Goal: Information Seeking & Learning: Stay updated

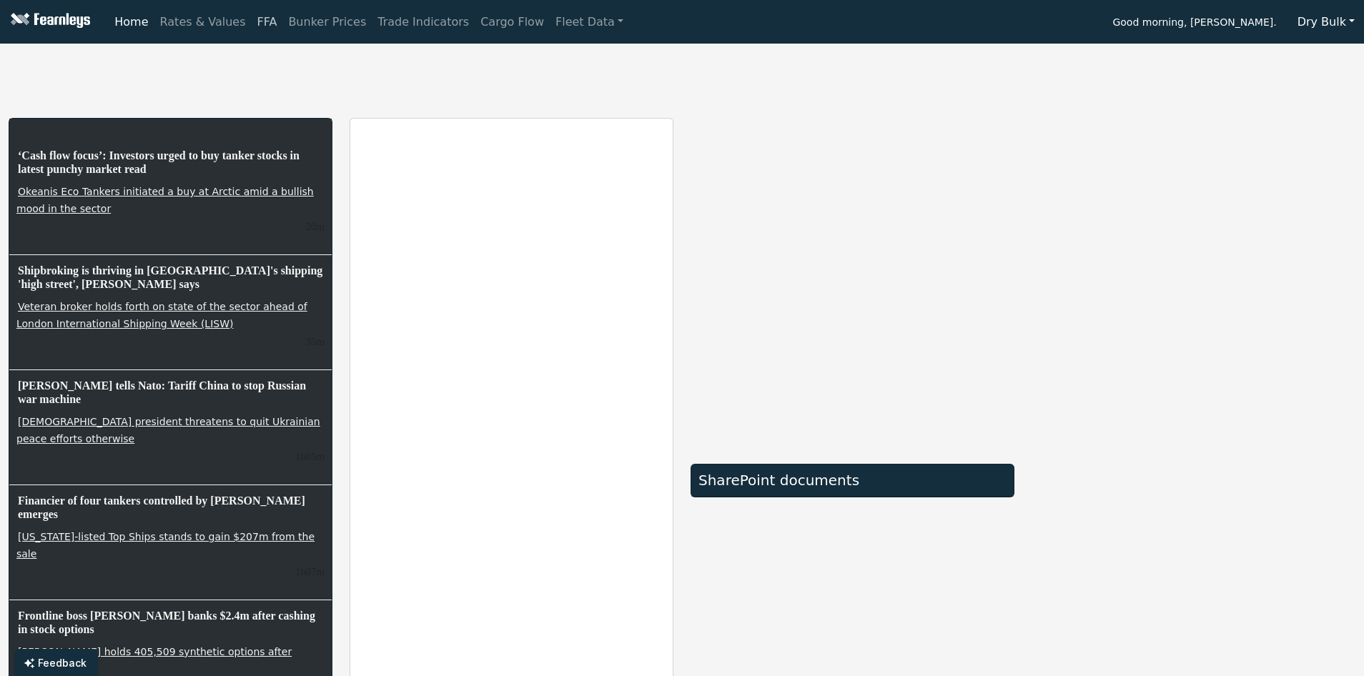
click at [252, 24] on link "FFA" at bounding box center [267, 22] width 31 height 29
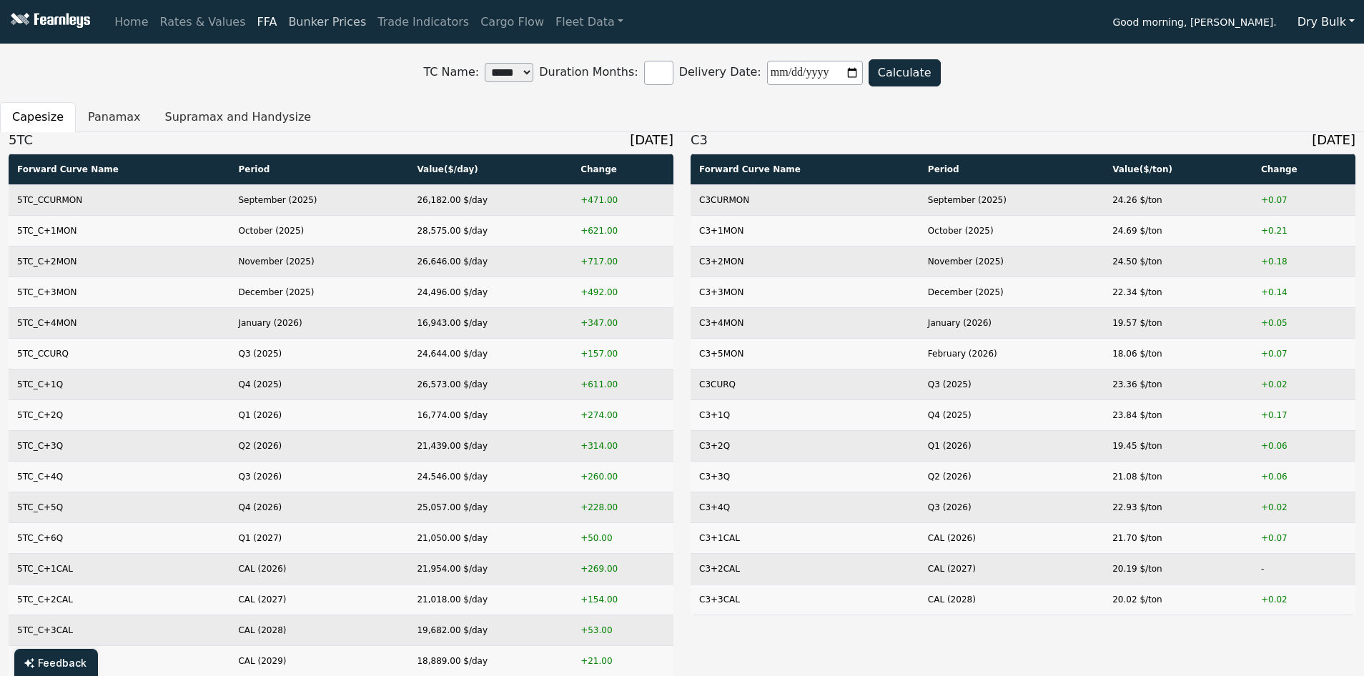
click at [327, 24] on link "Bunker Prices" at bounding box center [326, 22] width 89 height 29
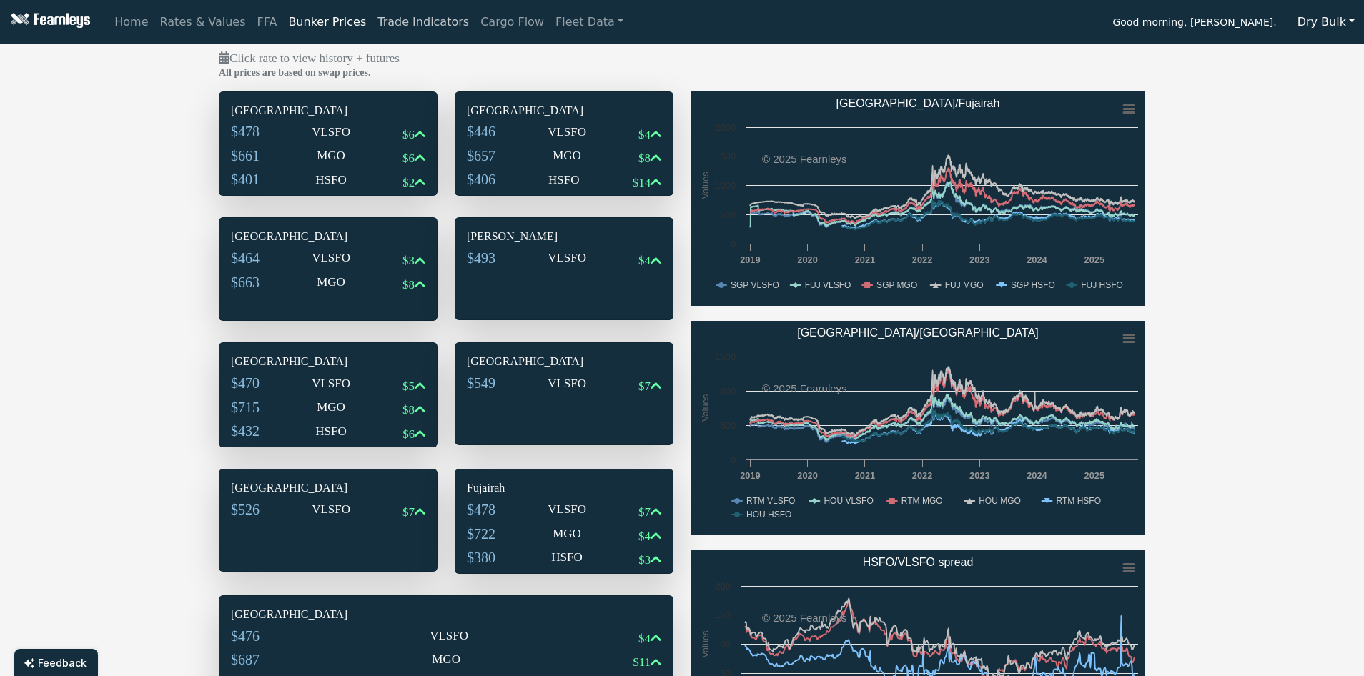
click at [393, 24] on link "Trade Indicators" at bounding box center [423, 22] width 103 height 29
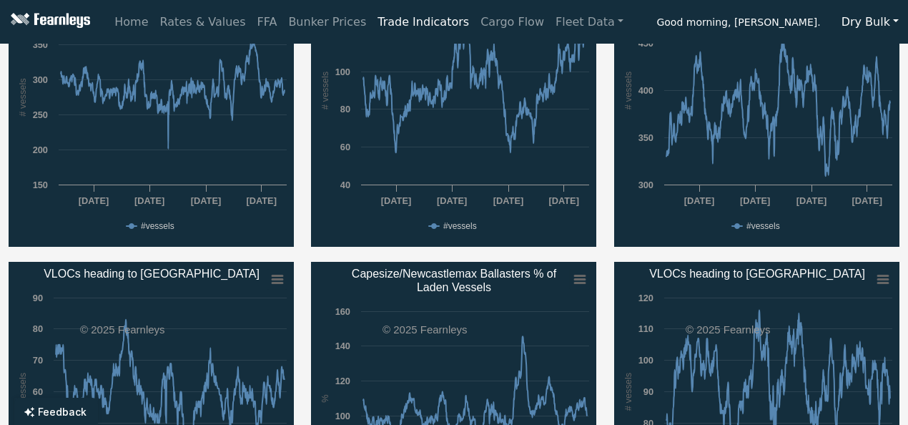
scroll to position [114, 0]
